Goal: Check status: Check status

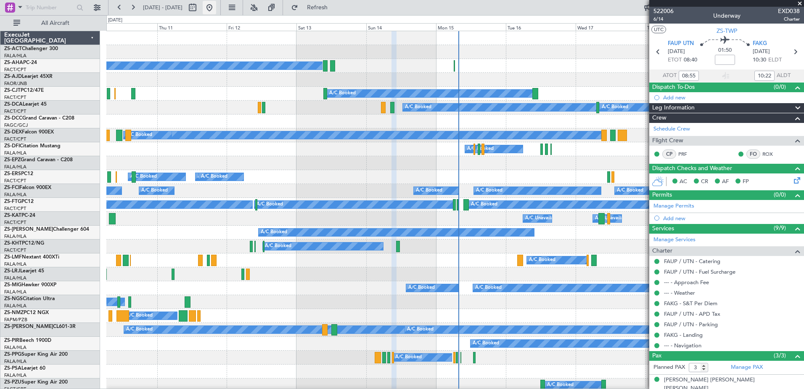
click at [216, 6] on button at bounding box center [209, 7] width 13 height 13
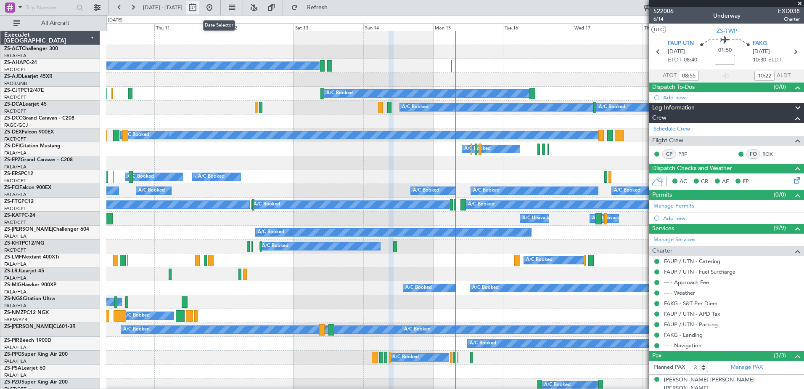
click at [199, 8] on button at bounding box center [192, 7] width 13 height 13
select select "9"
select select "2025"
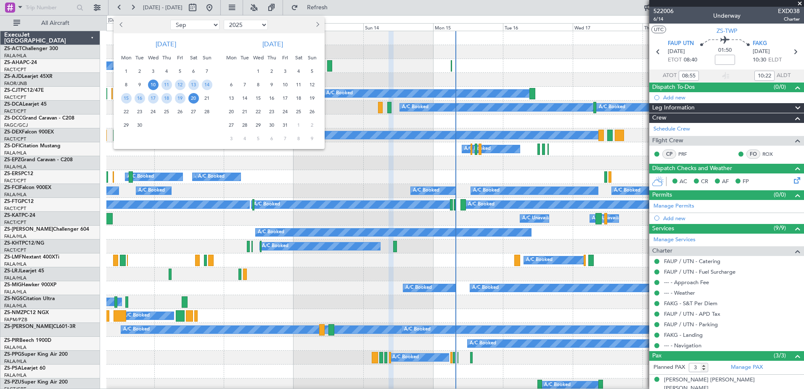
click at [318, 25] on span "Next month" at bounding box center [316, 24] width 5 height 5
click at [287, 99] on span "14" at bounding box center [285, 98] width 11 height 11
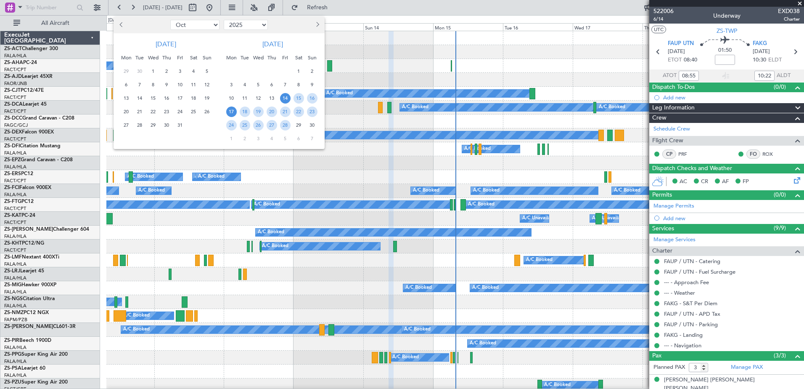
click at [230, 112] on span "17" at bounding box center [231, 111] width 11 height 11
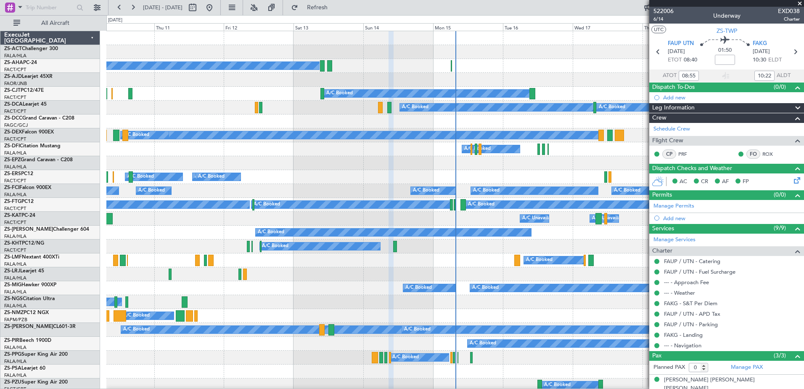
select select "11"
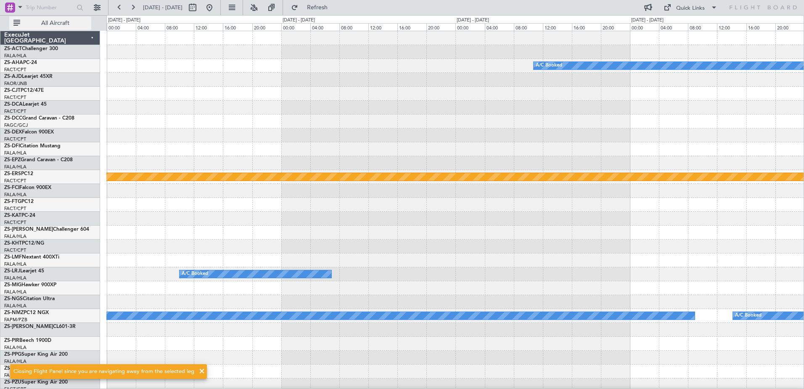
click at [46, 17] on button "All Aircraft" at bounding box center [50, 22] width 82 height 13
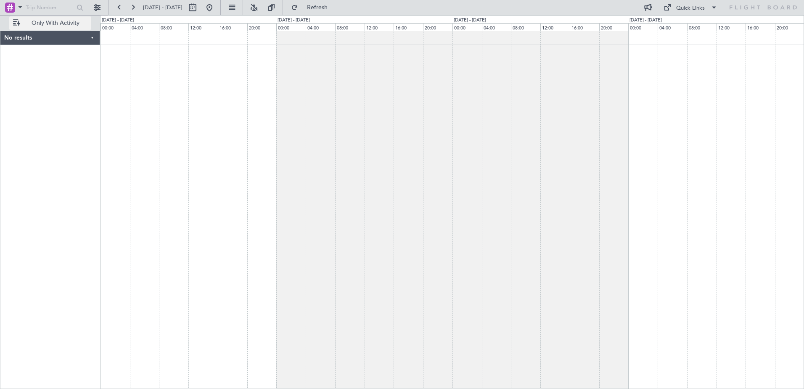
click at [49, 21] on span "Only With Activity" at bounding box center [55, 23] width 67 height 6
